Goal: Find specific page/section: Find specific page/section

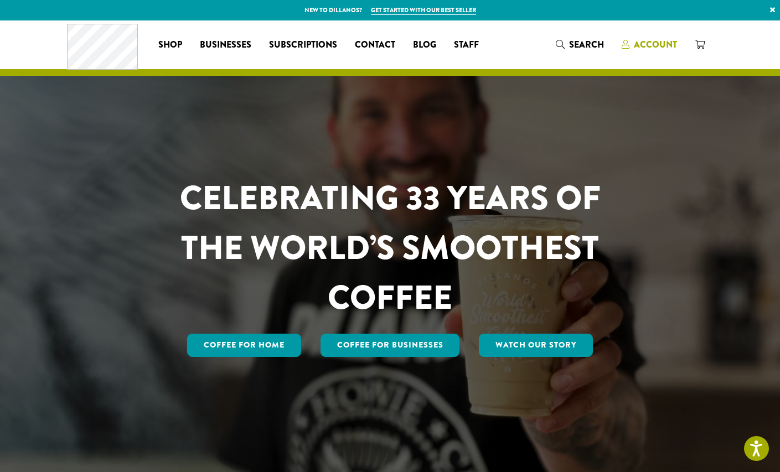
click at [643, 49] on span "Account" at bounding box center [655, 44] width 43 height 13
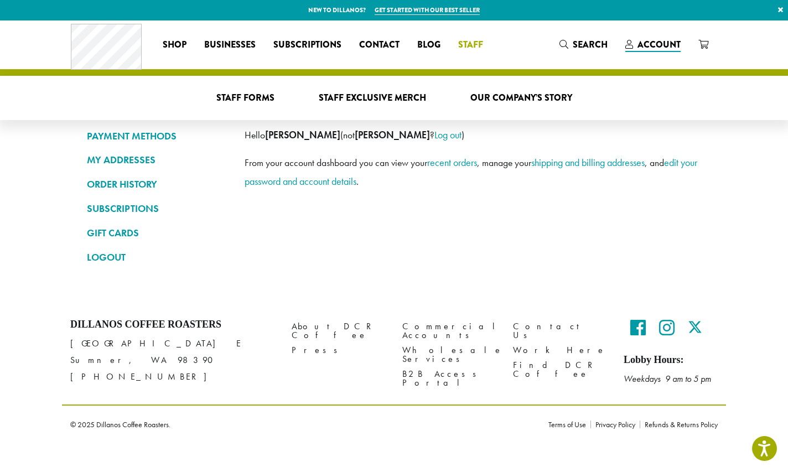
click at [477, 47] on li "Staff Staff Forms Staff Exclusive Merch Our Company’s Story" at bounding box center [471, 45] width 43 height 18
click at [256, 90] on link "Staff Forms" at bounding box center [246, 98] width 76 height 18
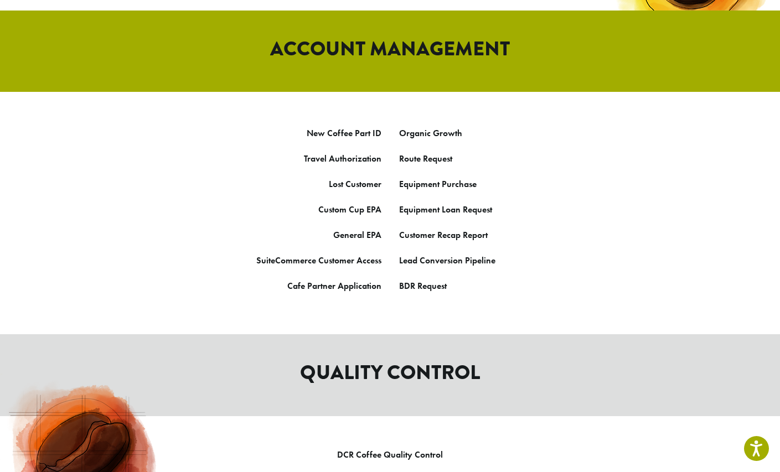
scroll to position [361, 0]
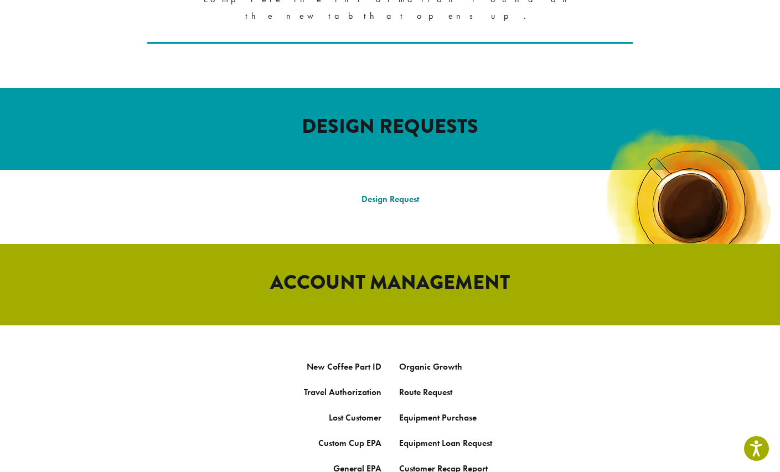
click at [385, 191] on p "Design Request" at bounding box center [390, 199] width 648 height 17
click at [385, 193] on link "Design Request" at bounding box center [391, 199] width 58 height 12
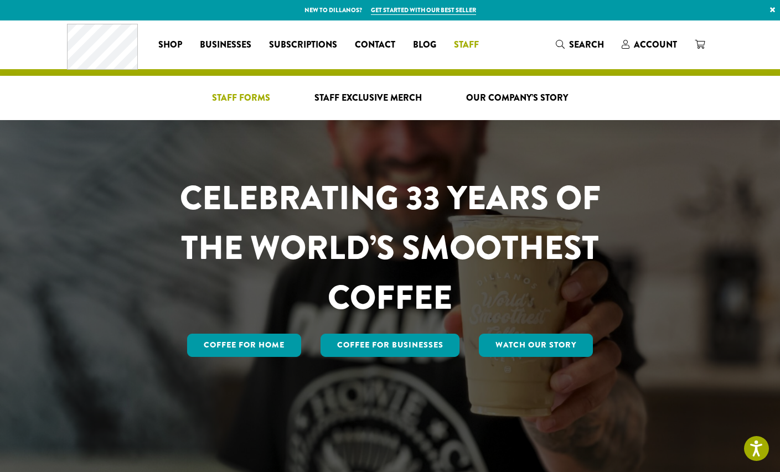
click at [243, 94] on span "Staff Forms" at bounding box center [241, 98] width 58 height 14
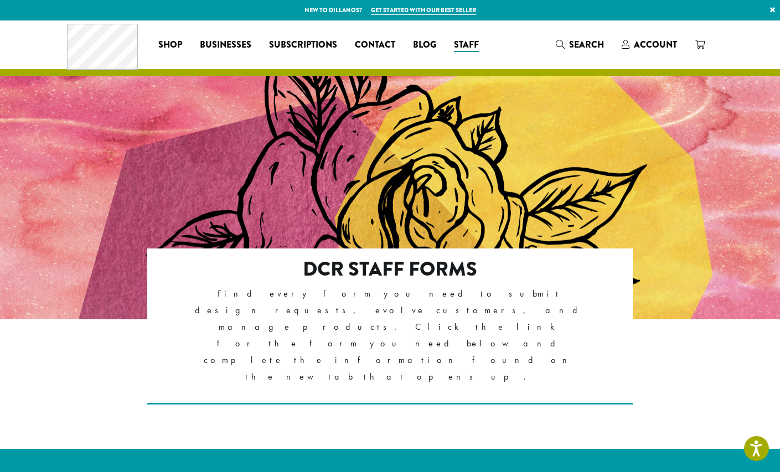
scroll to position [229, 0]
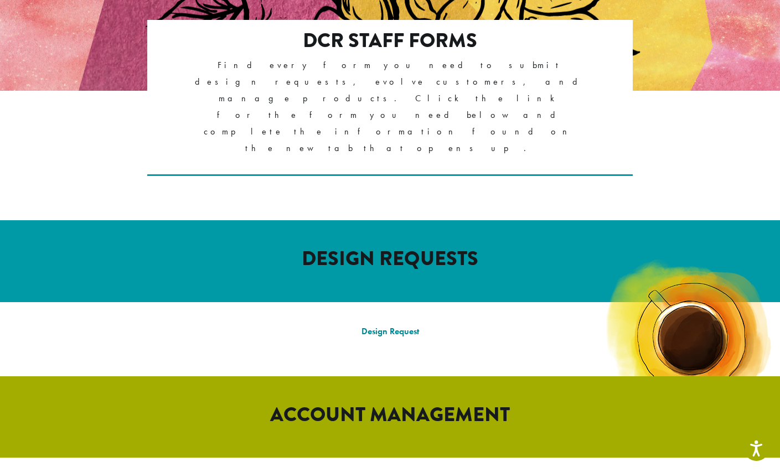
click at [393, 326] on link "Design Request" at bounding box center [391, 332] width 58 height 12
click at [380, 326] on link "Design Request" at bounding box center [391, 332] width 58 height 12
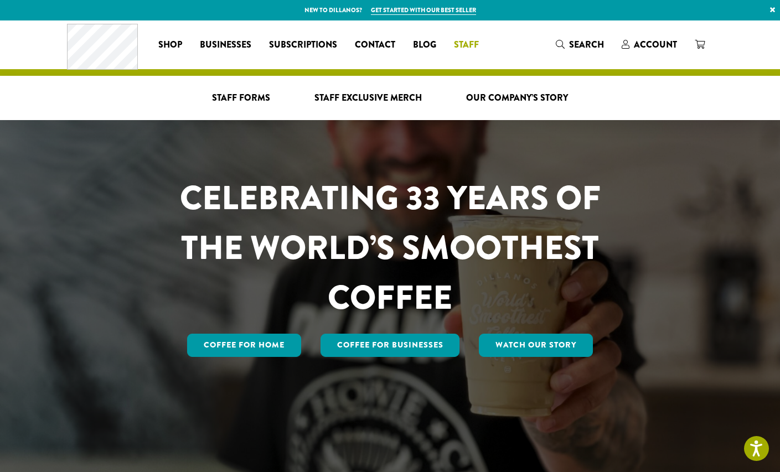
click at [479, 39] on link "Staff" at bounding box center [466, 45] width 43 height 18
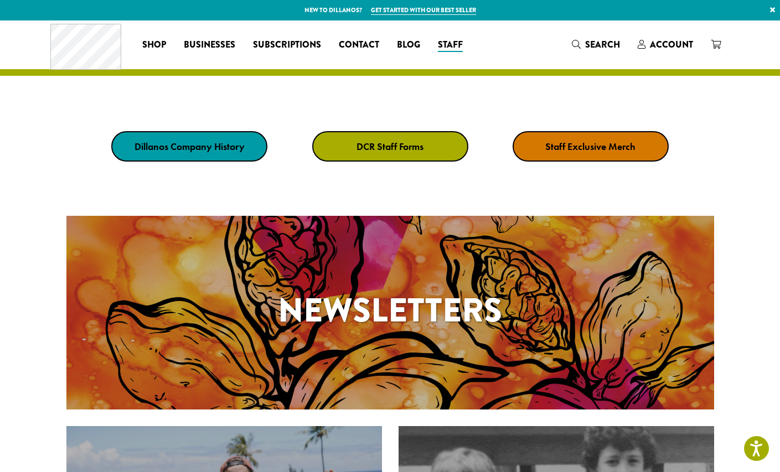
click at [414, 147] on strong "DCR Staff Forms" at bounding box center [390, 146] width 67 height 13
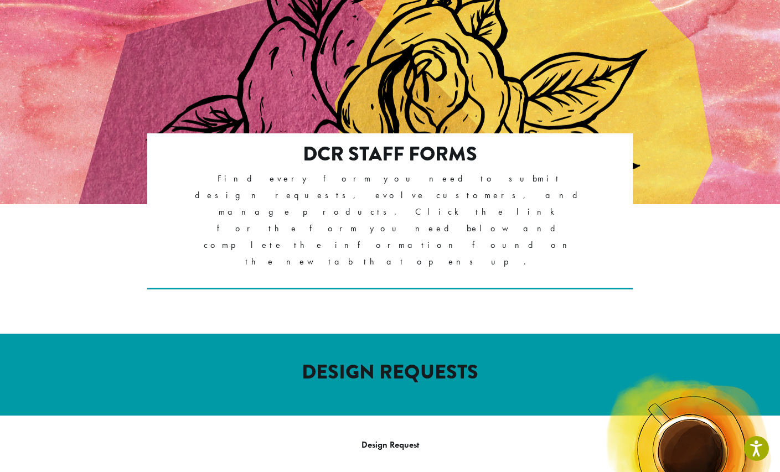
scroll to position [240, 0]
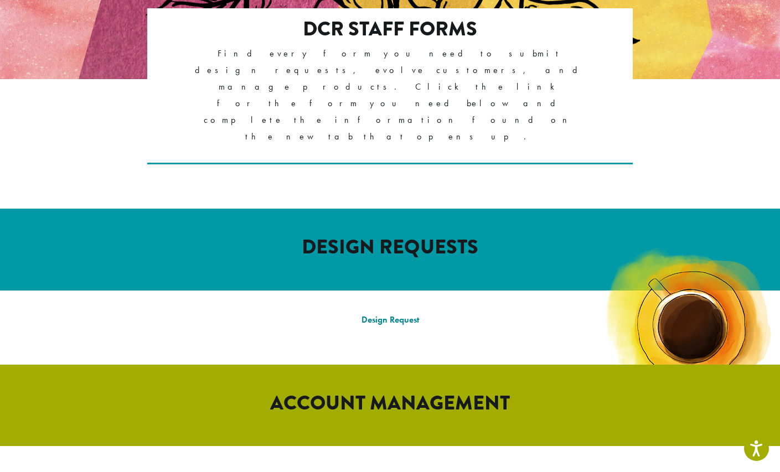
click at [400, 314] on link "Design Request" at bounding box center [391, 320] width 58 height 12
